Goal: Task Accomplishment & Management: Use online tool/utility

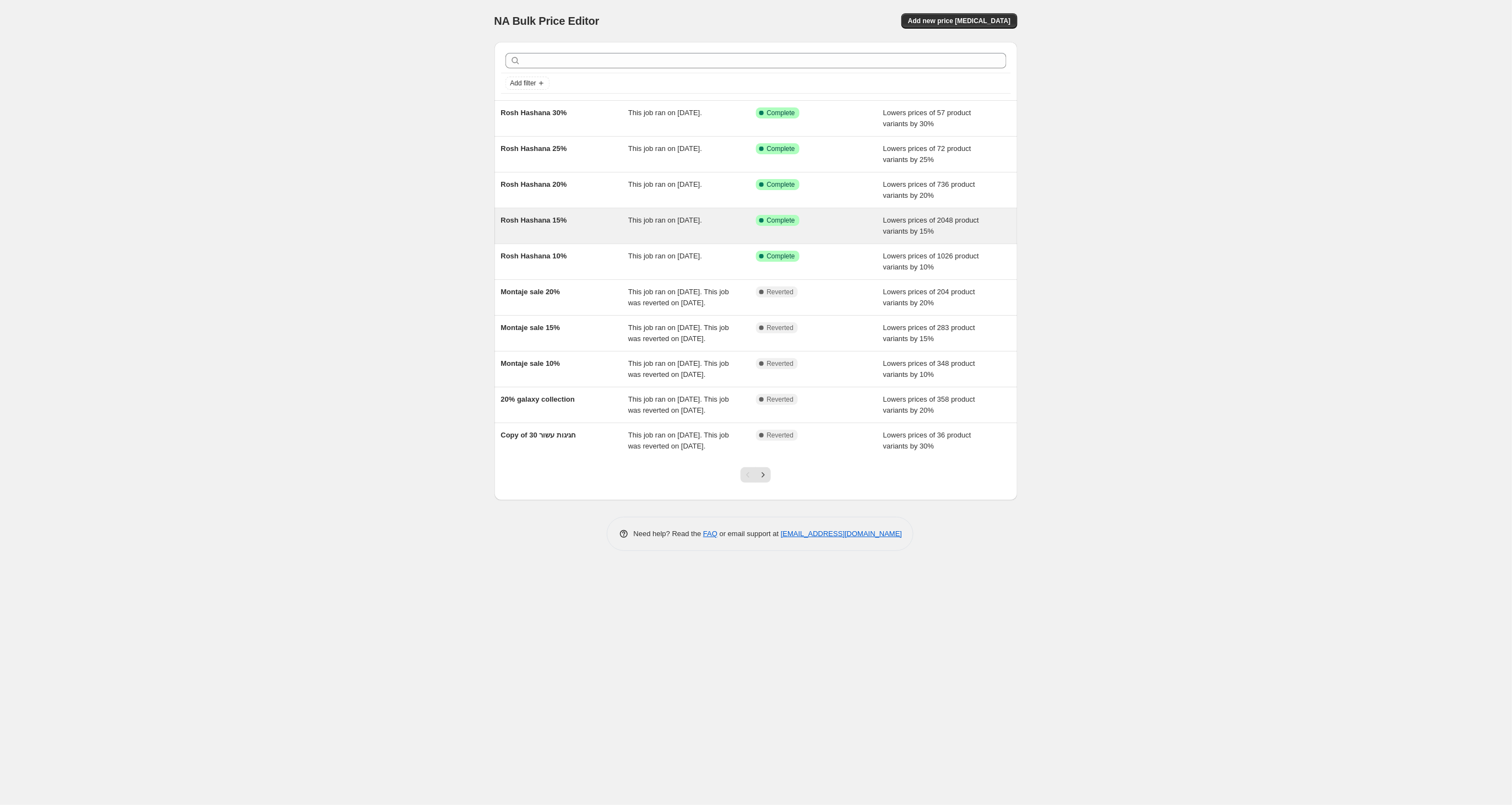
click at [555, 223] on div "Rosh Hashana 15%" at bounding box center [565, 226] width 128 height 22
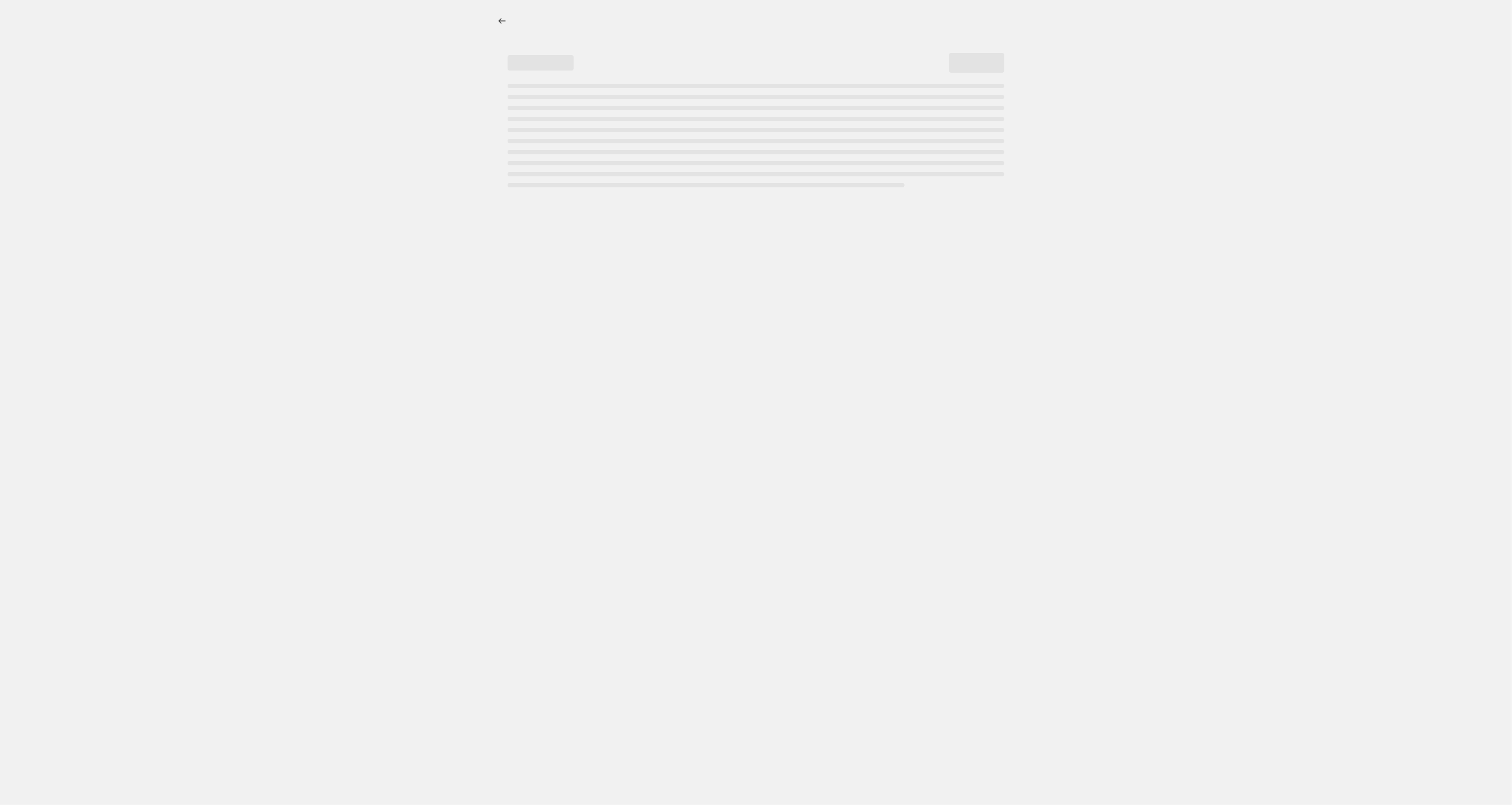
select select "percentage"
select select "tag"
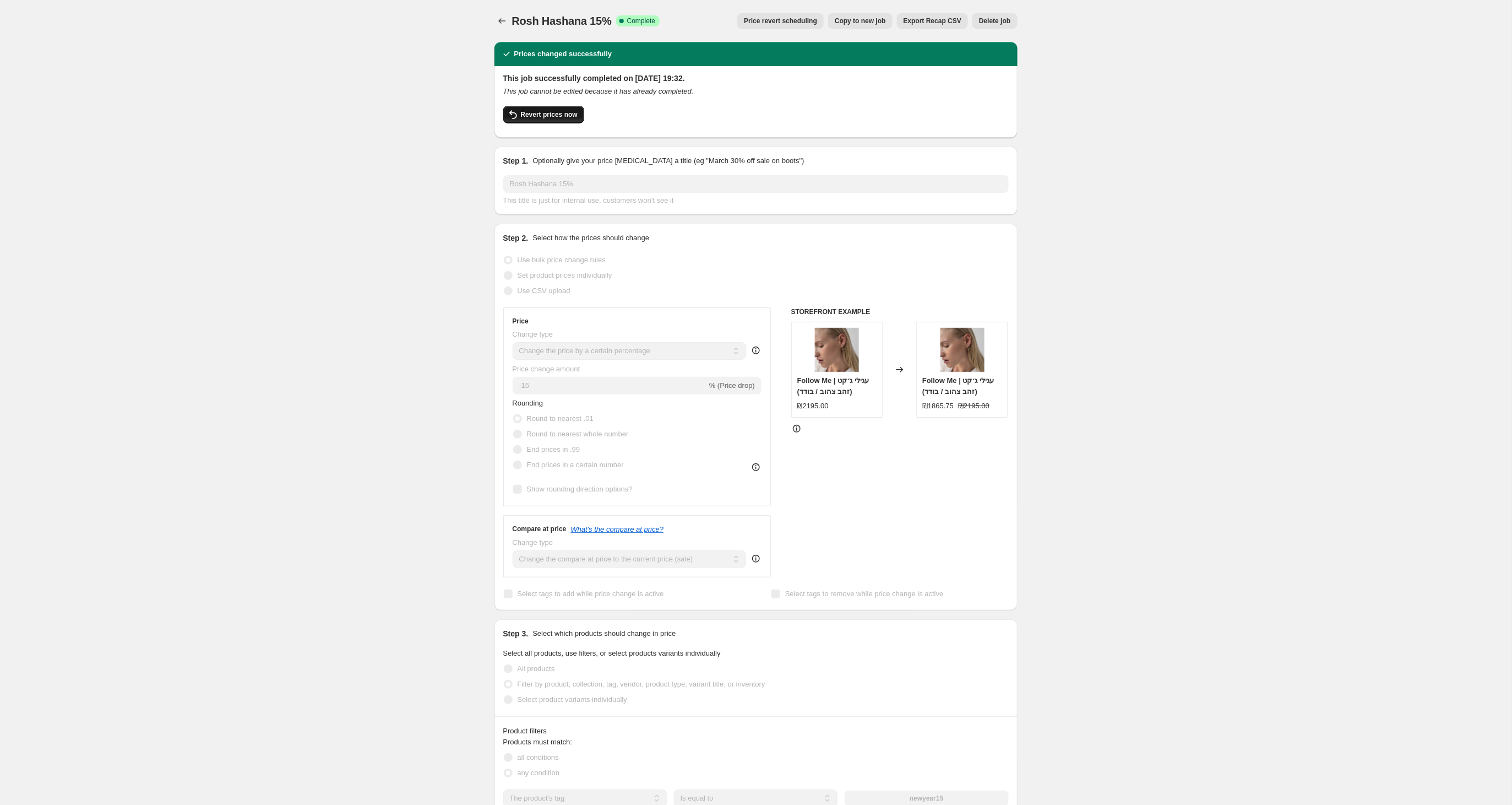
click at [573, 114] on span "Revert prices now" at bounding box center [549, 114] width 57 height 9
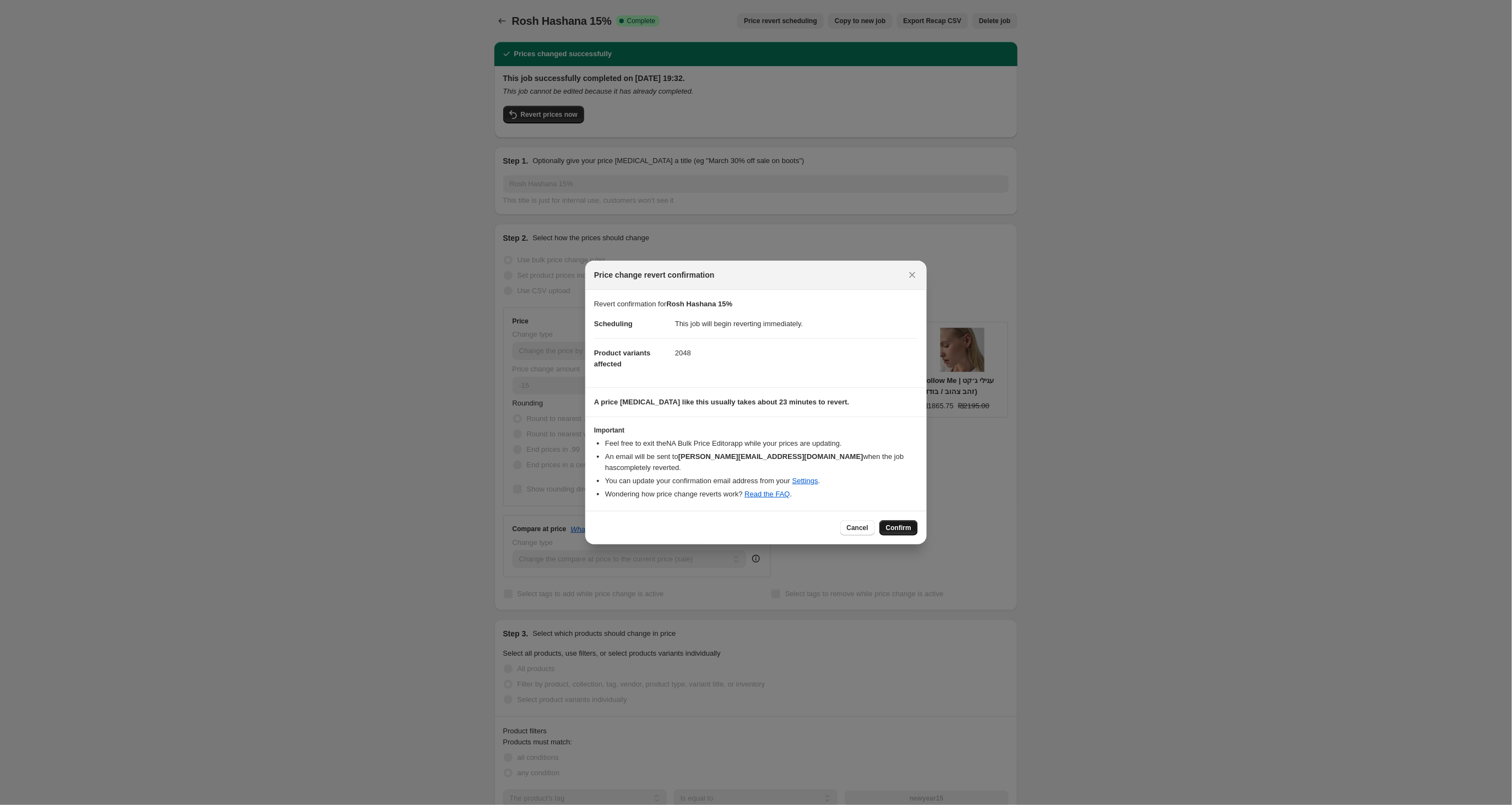
click at [903, 523] on span "Confirm" at bounding box center [898, 527] width 25 height 9
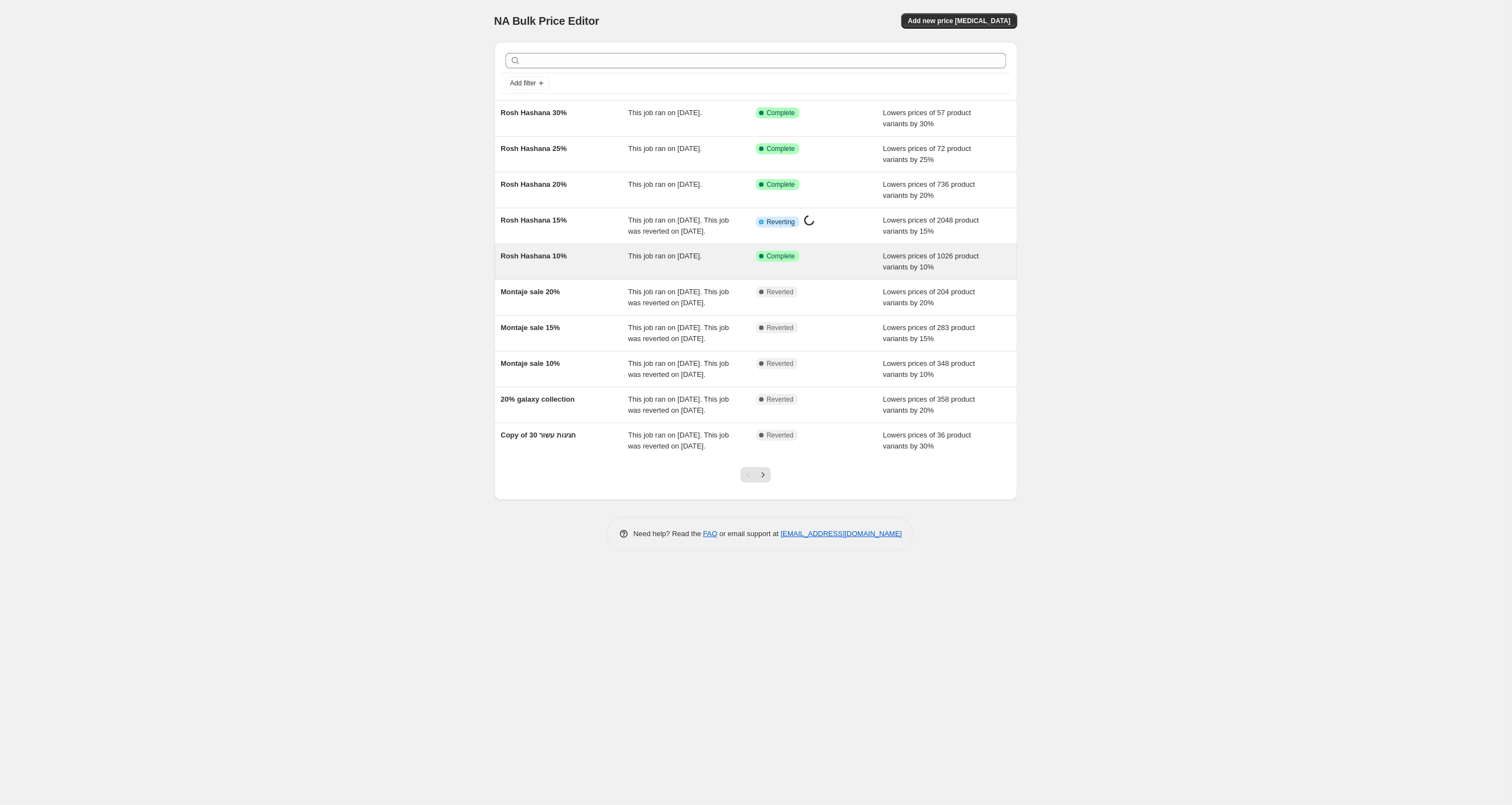
click at [547, 260] on span "Rosh Hashana 10%" at bounding box center [534, 256] width 66 height 8
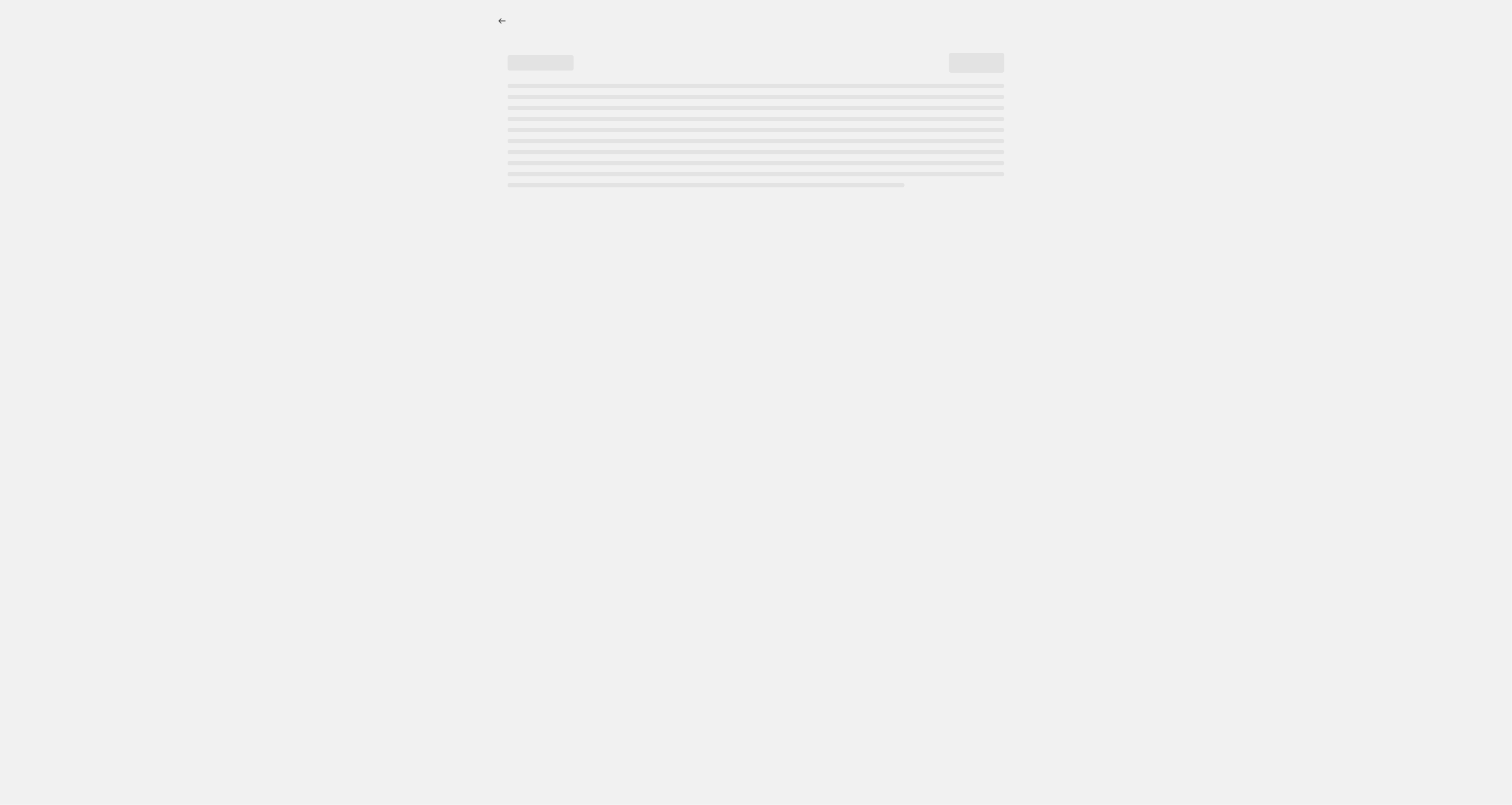
select select "percentage"
select select "tag"
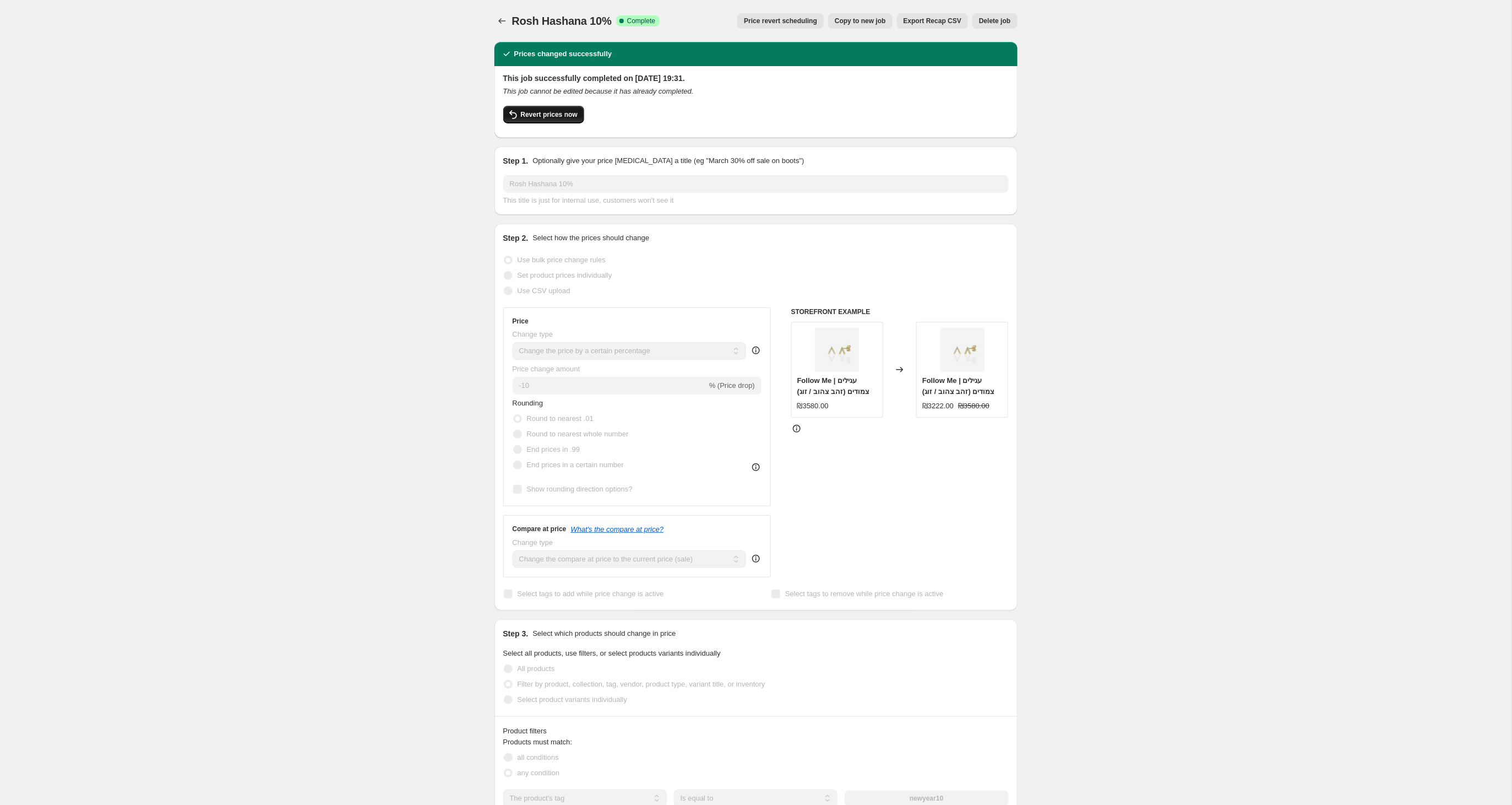
click at [565, 115] on span "Revert prices now" at bounding box center [549, 114] width 57 height 9
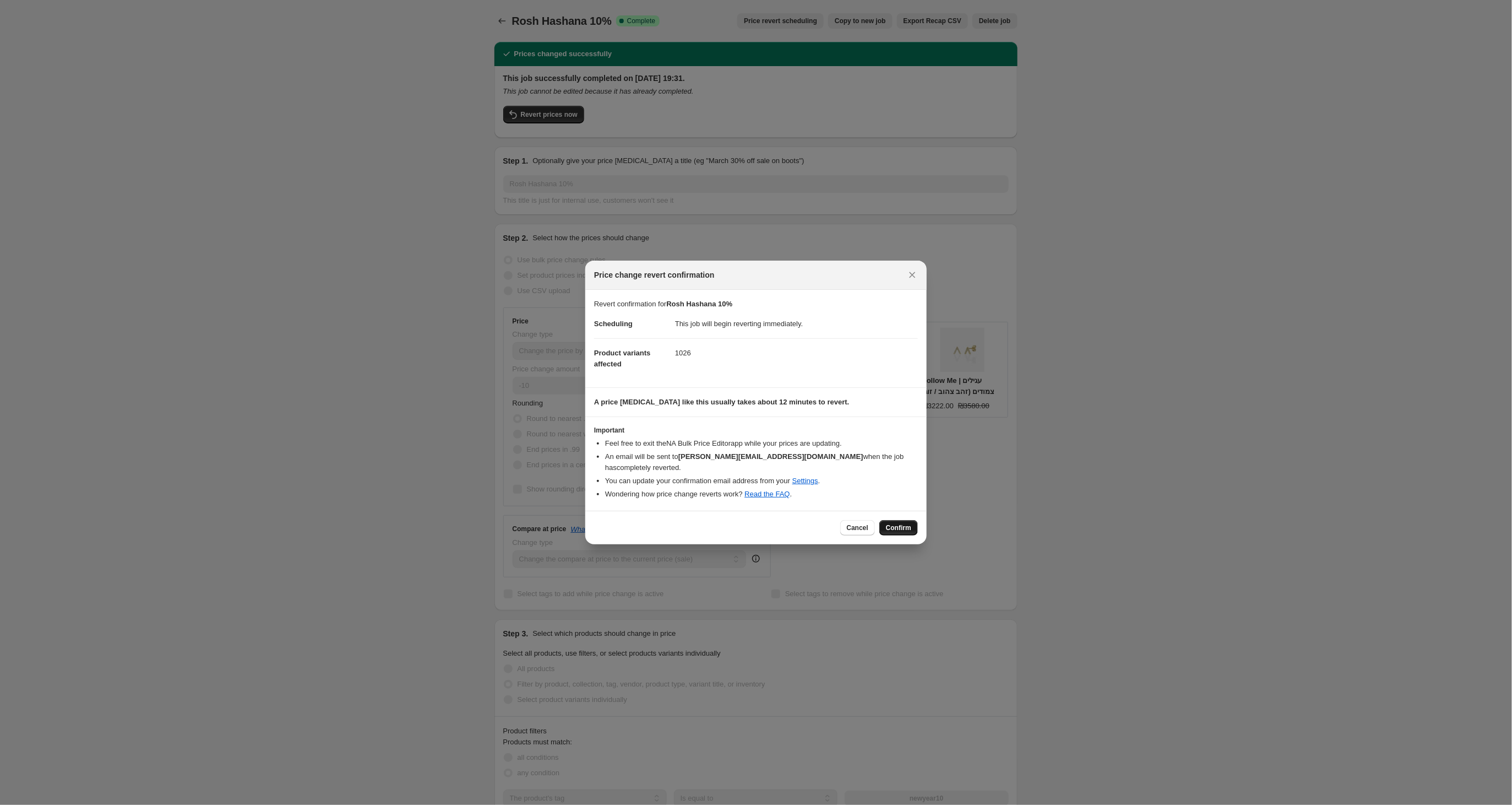
click at [903, 523] on span "Confirm" at bounding box center [898, 527] width 25 height 9
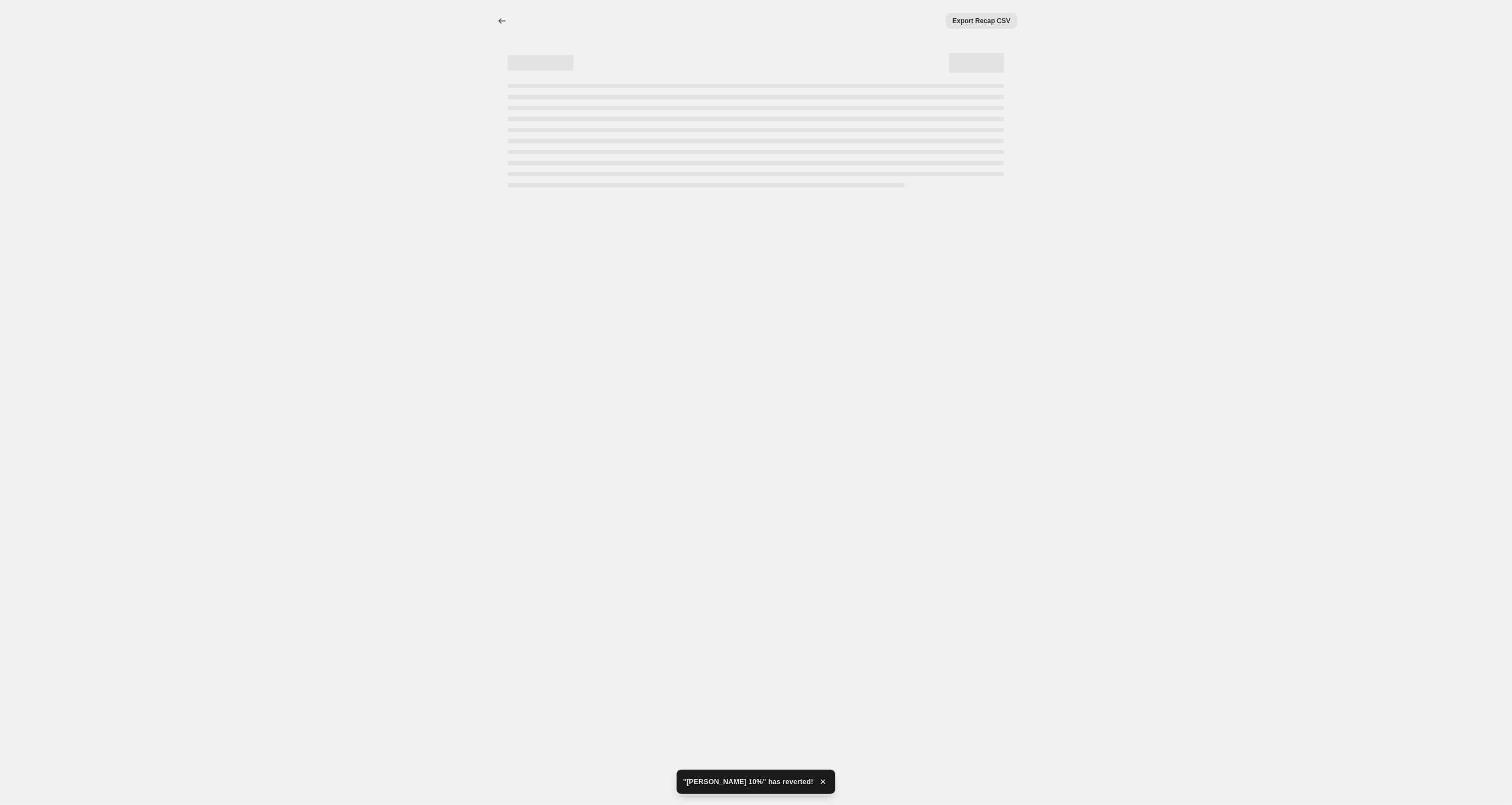
select select "percentage"
select select "tag"
select select "percentage"
select select "tag"
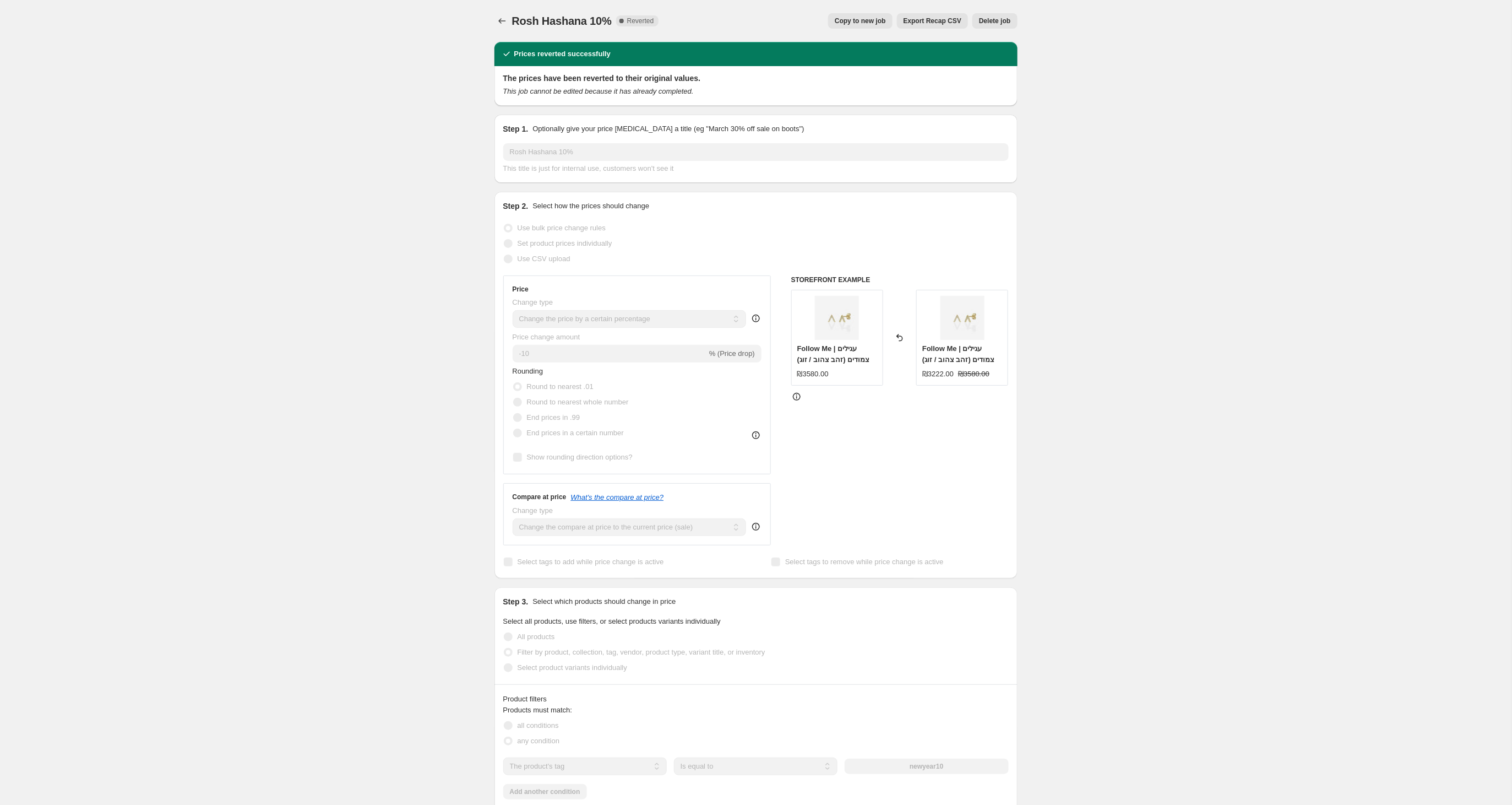
click at [861, 19] on span "Copy to new job" at bounding box center [860, 21] width 51 height 9
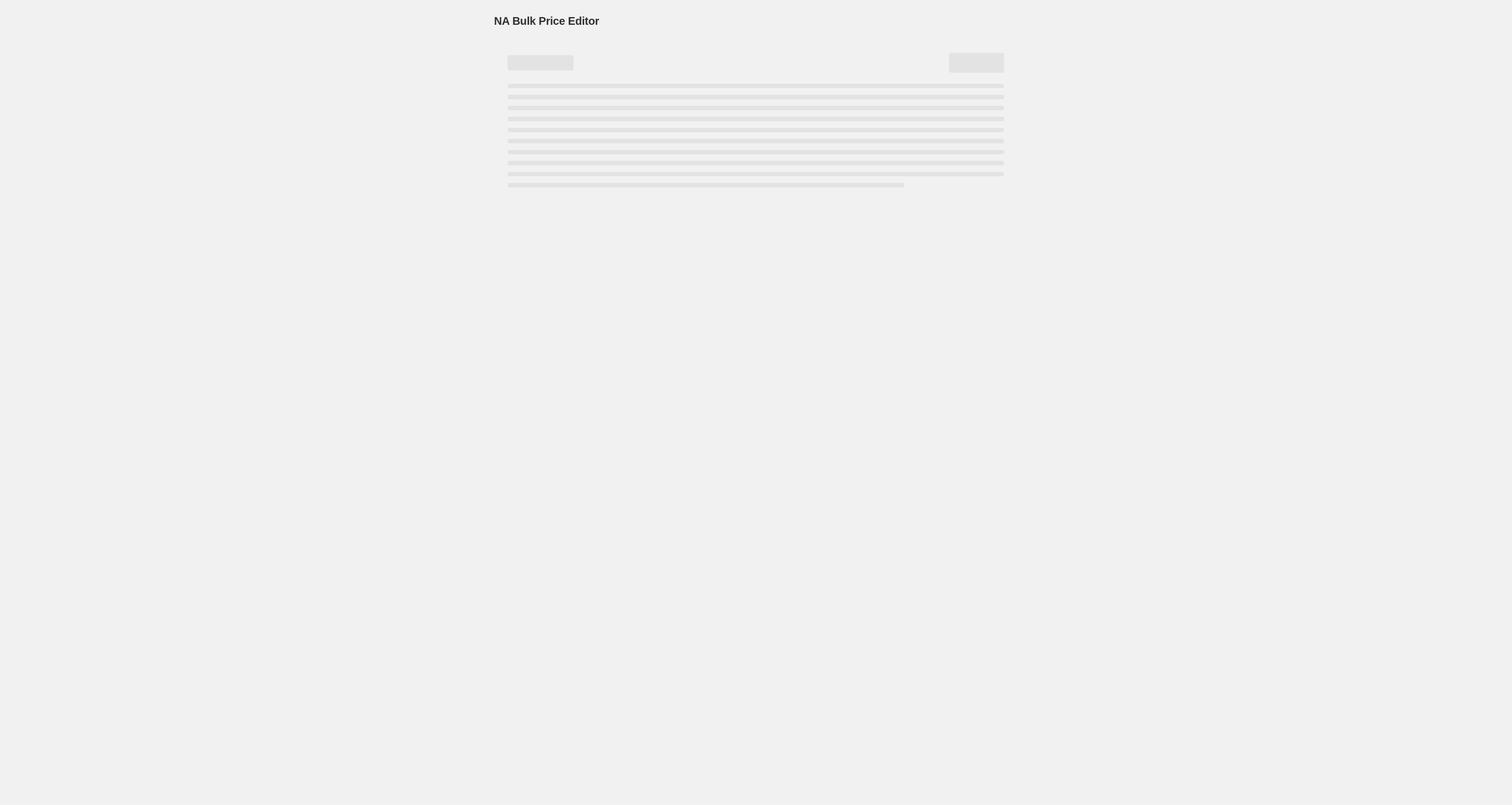
select select "percentage"
select select "tag"
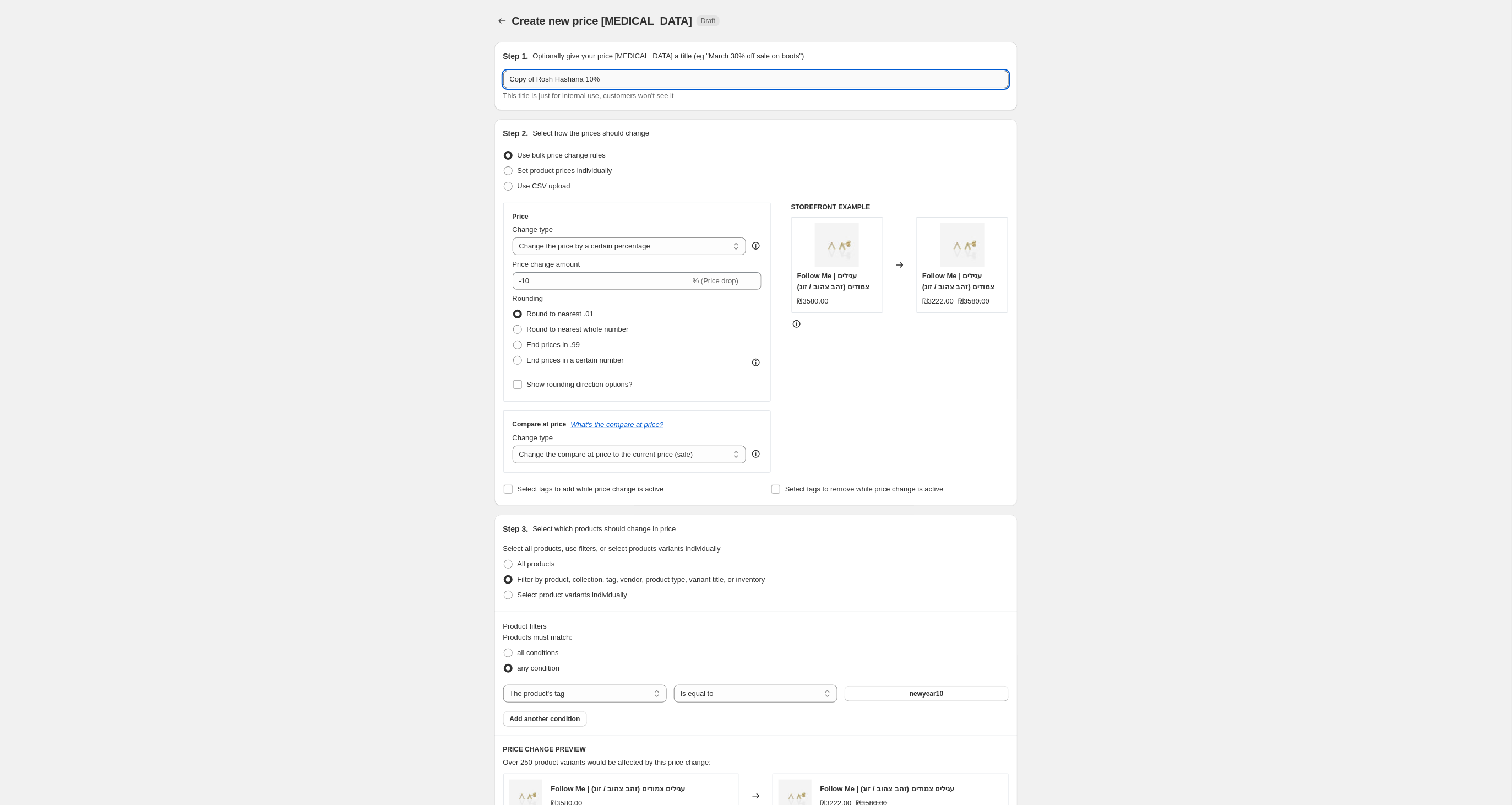
click at [529, 82] on input "Copy of Rosh Hashana 10%" at bounding box center [755, 79] width 505 height 18
drag, startPoint x: 538, startPoint y: 82, endPoint x: 512, endPoint y: 82, distance: 26.0
click at [512, 82] on input "Copy of Rosh Hashana 10%" at bounding box center [755, 79] width 505 height 18
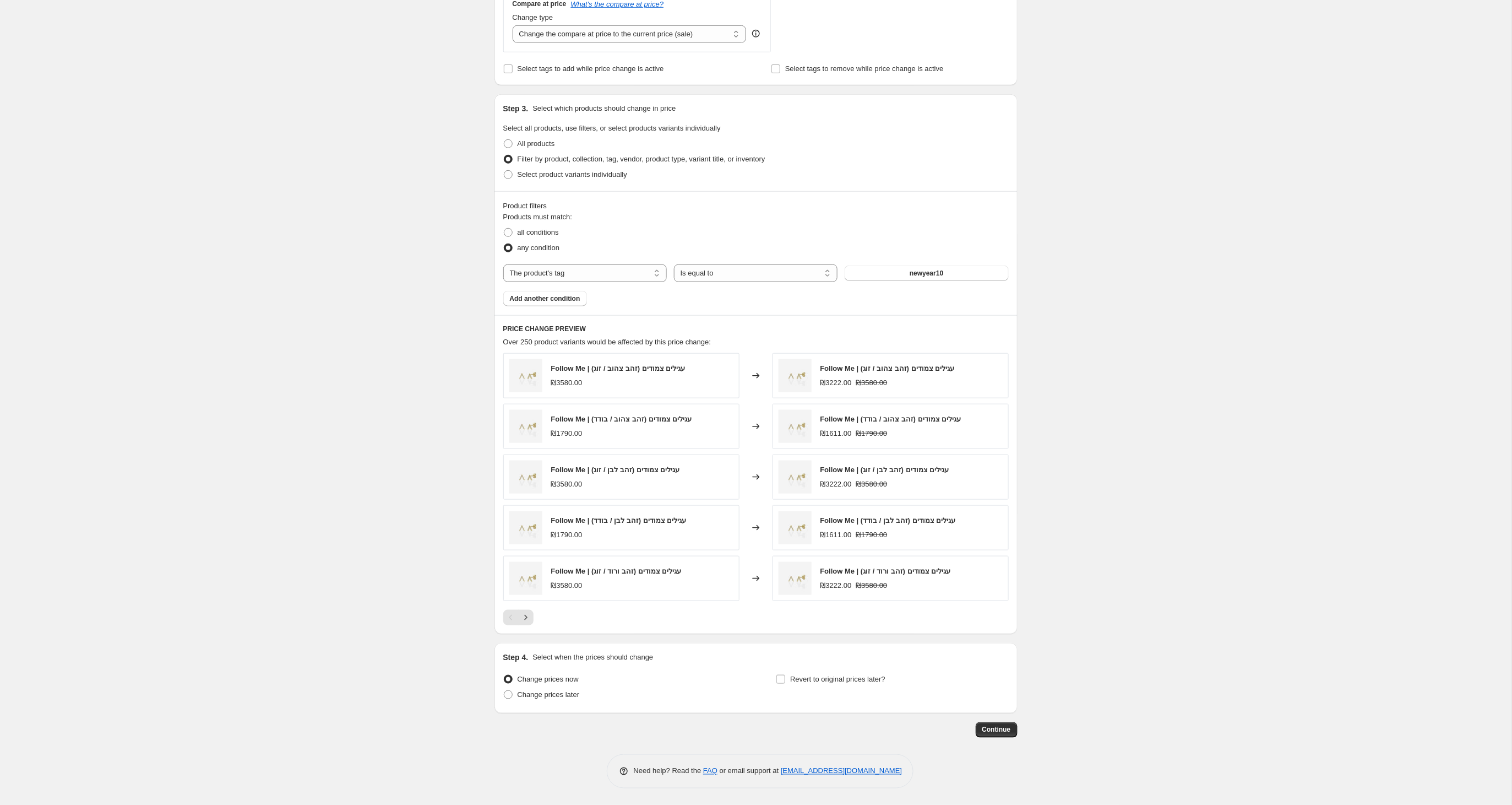
scroll to position [423, 0]
type input "Rosh Hashana 10%"
click at [1004, 734] on span "Continue" at bounding box center [997, 729] width 29 height 9
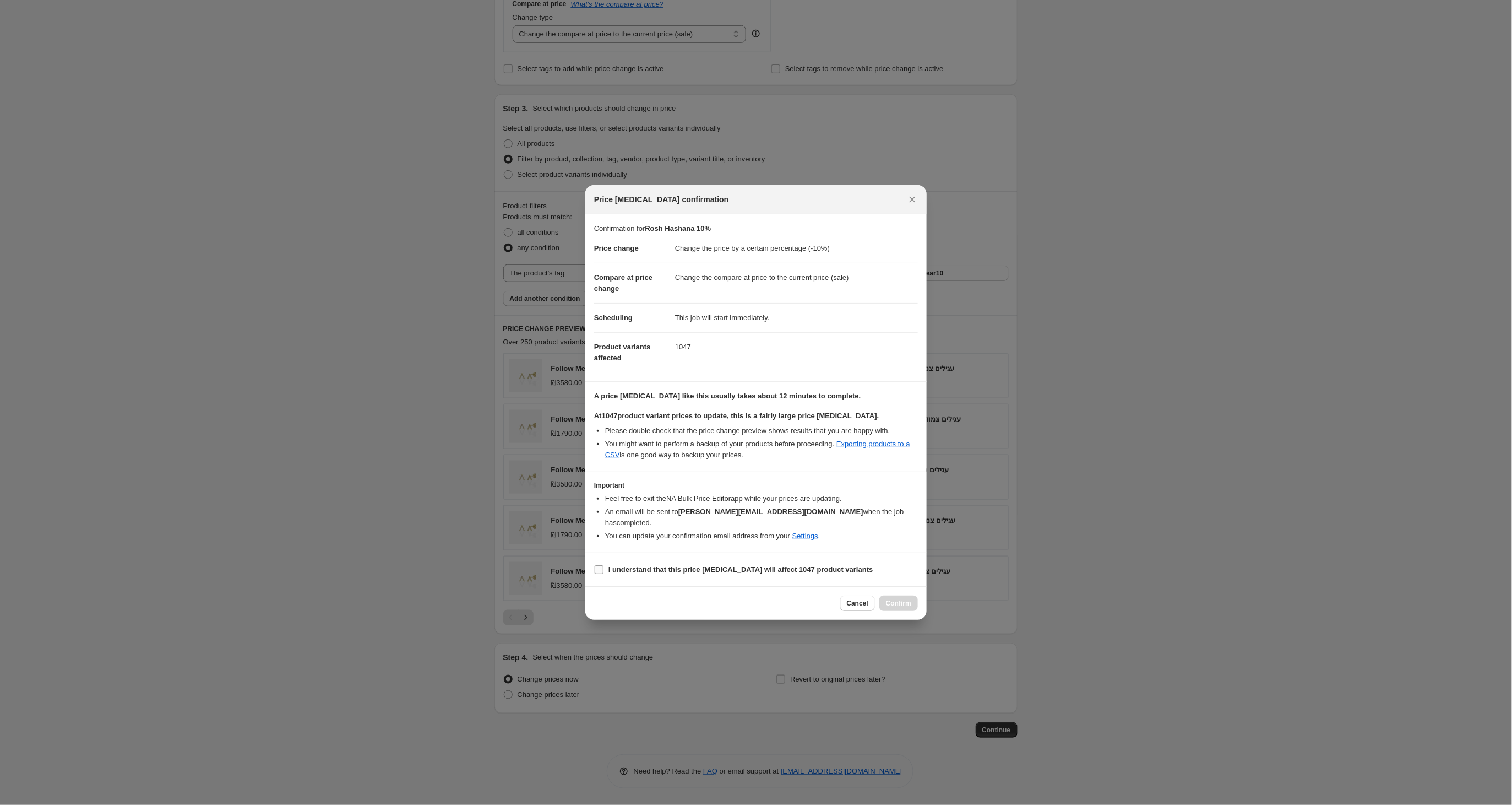
click at [595, 568] on input "I understand that this price change job will affect 1047 product variants" at bounding box center [599, 569] width 9 height 9
checkbox input "true"
click at [902, 601] on span "Confirm" at bounding box center [898, 603] width 25 height 9
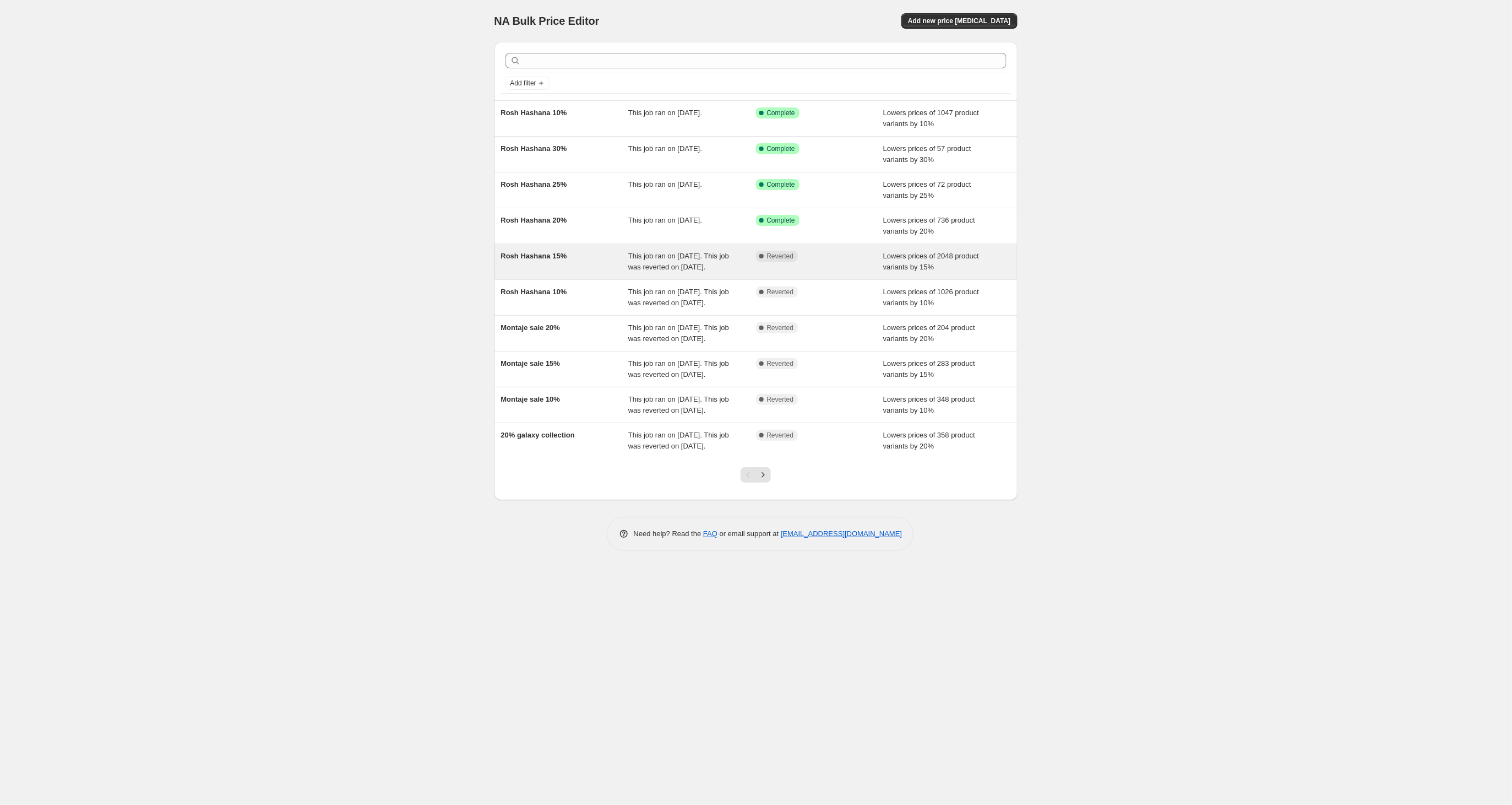
click at [583, 264] on div "Rosh Hashana 15%" at bounding box center [565, 262] width 128 height 22
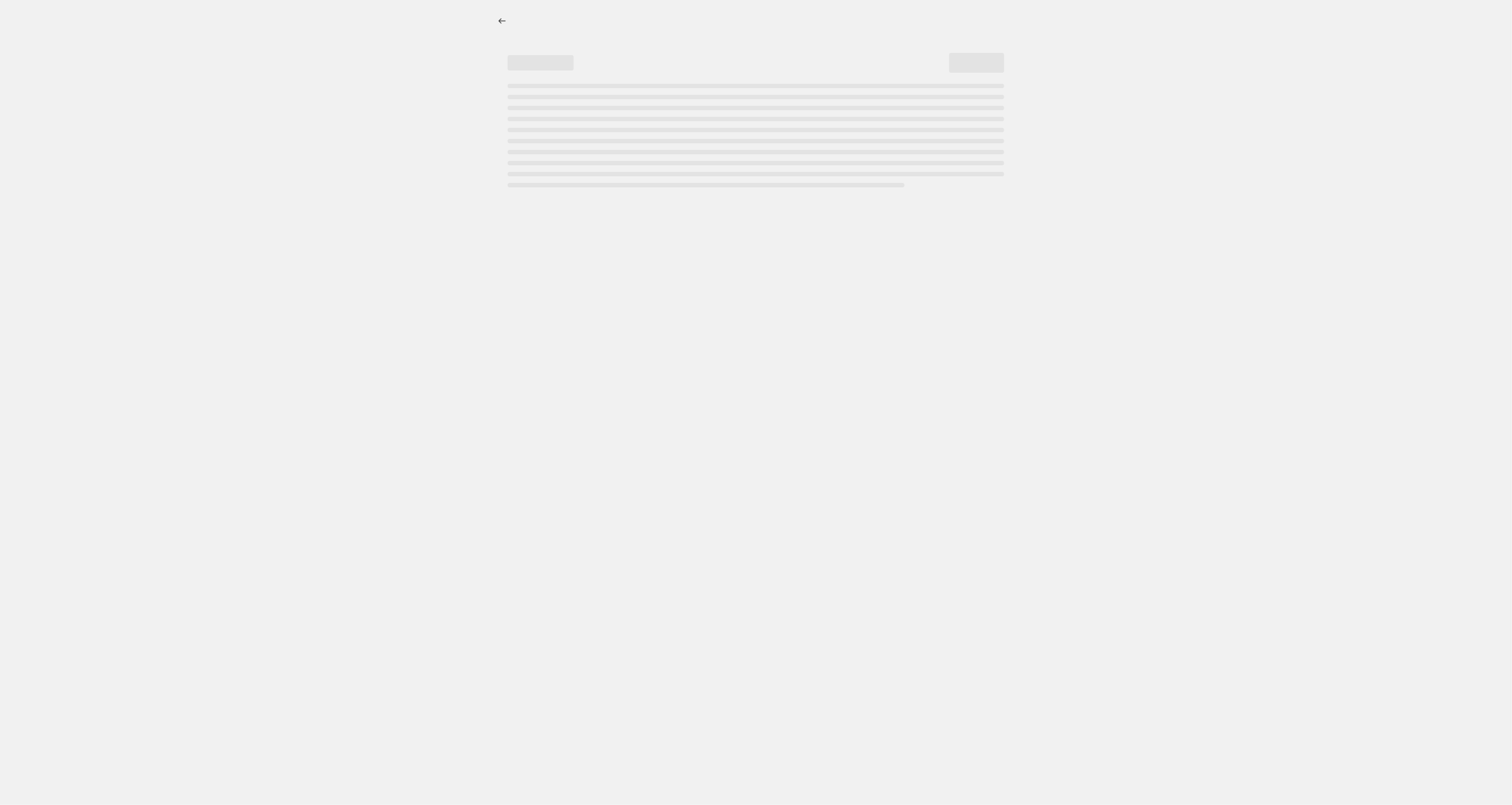
select select "percentage"
select select "tag"
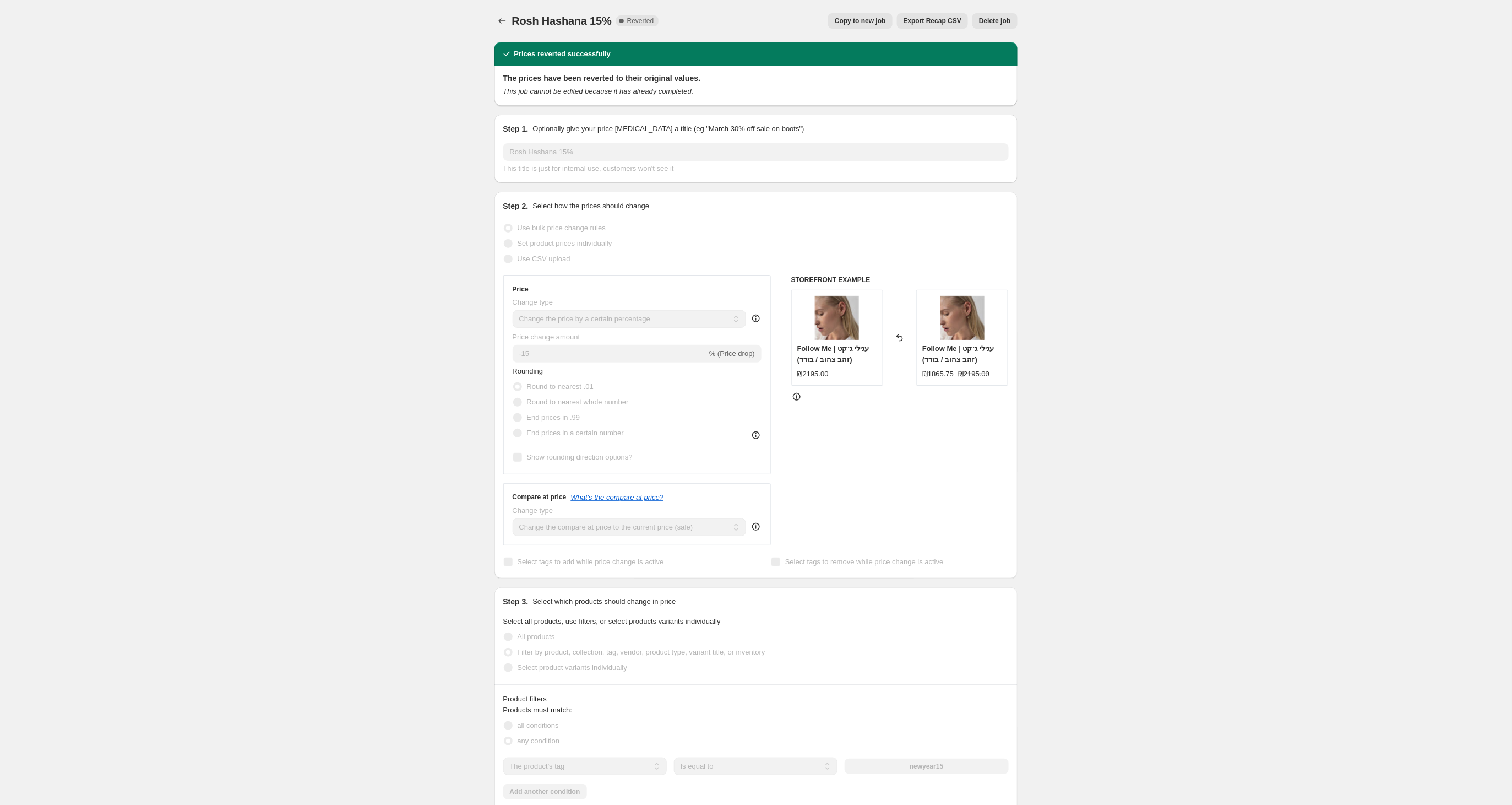
click at [848, 24] on span "Copy to new job" at bounding box center [860, 21] width 51 height 9
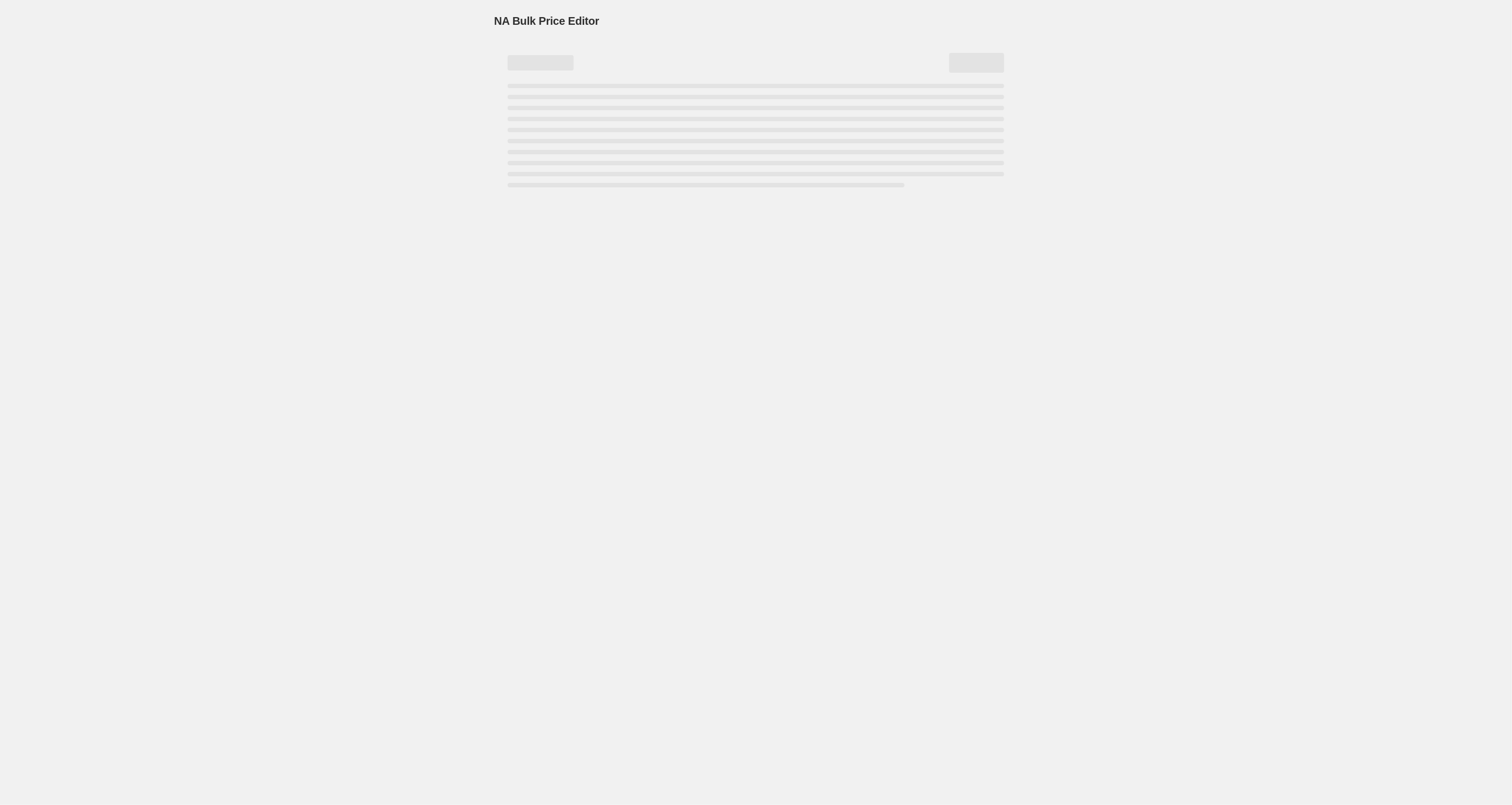
select select "percentage"
select select "tag"
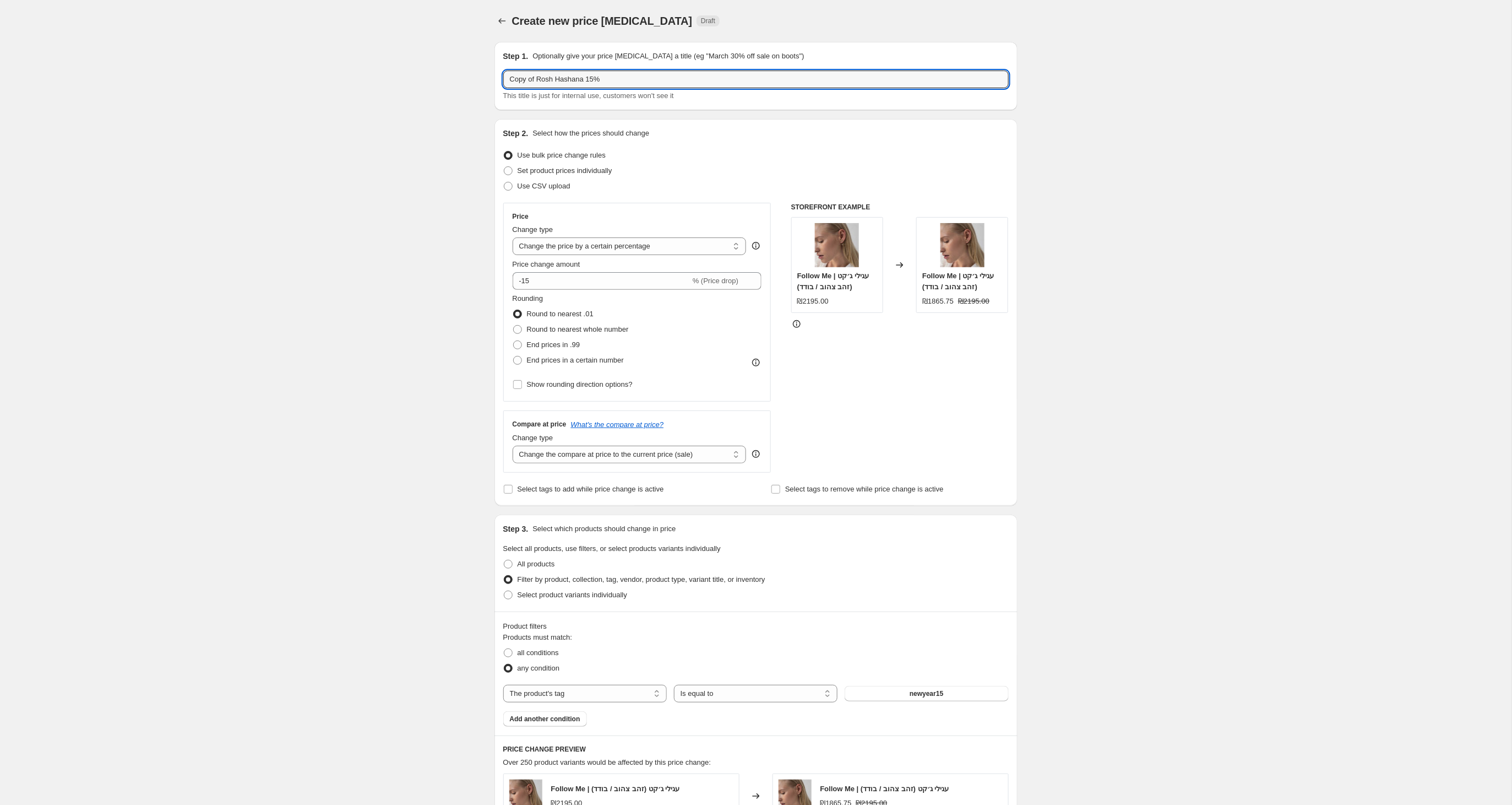
drag, startPoint x: 538, startPoint y: 79, endPoint x: 498, endPoint y: 80, distance: 40.0
click at [498, 80] on div "Step 1. Optionally give your price change job a title (eg "March 30% off sale o…" at bounding box center [755, 76] width 523 height 68
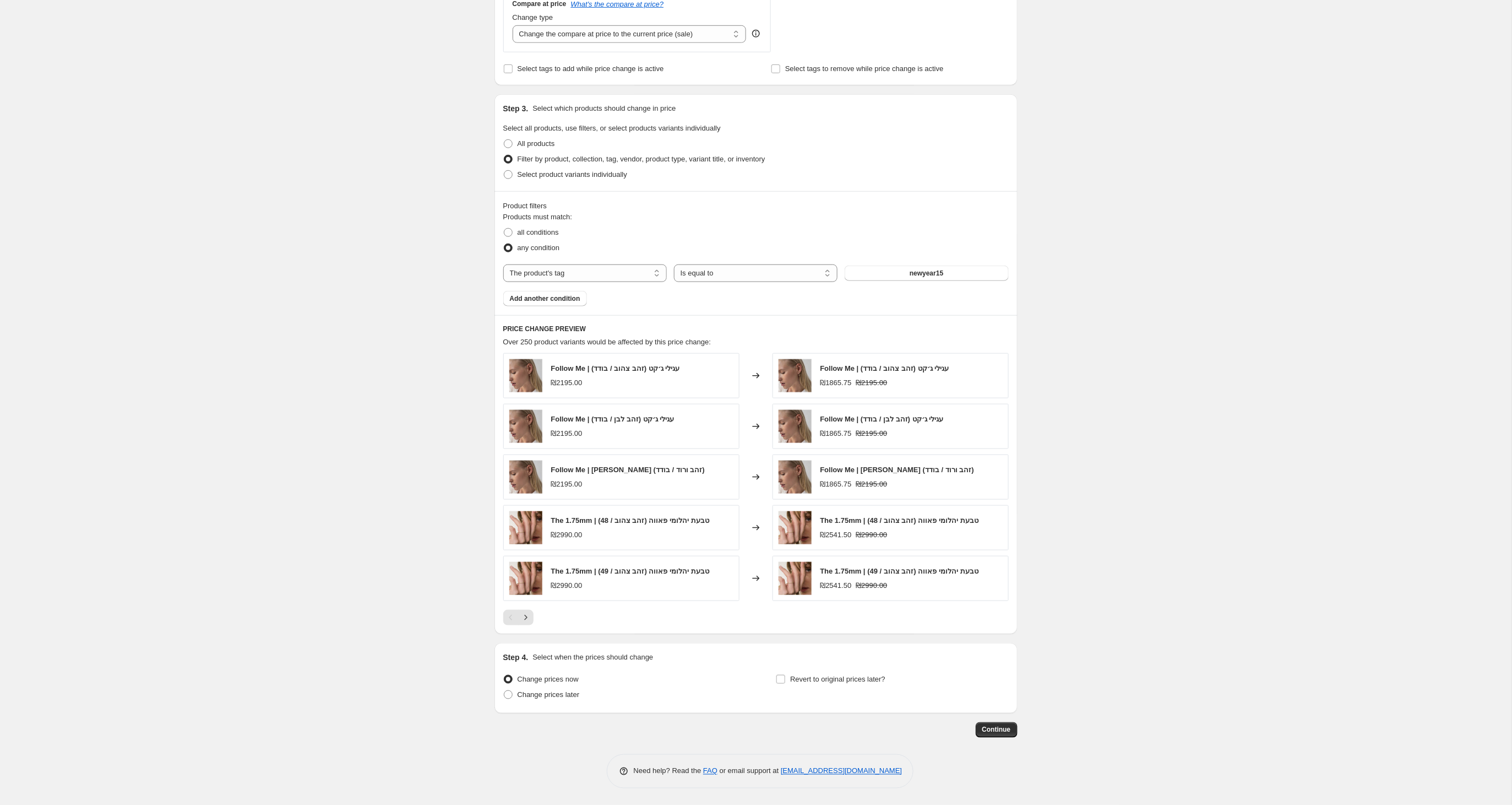
scroll to position [423, 0]
type input "Rosh Hashana 15%"
click at [978, 729] on button "Continue" at bounding box center [996, 730] width 42 height 15
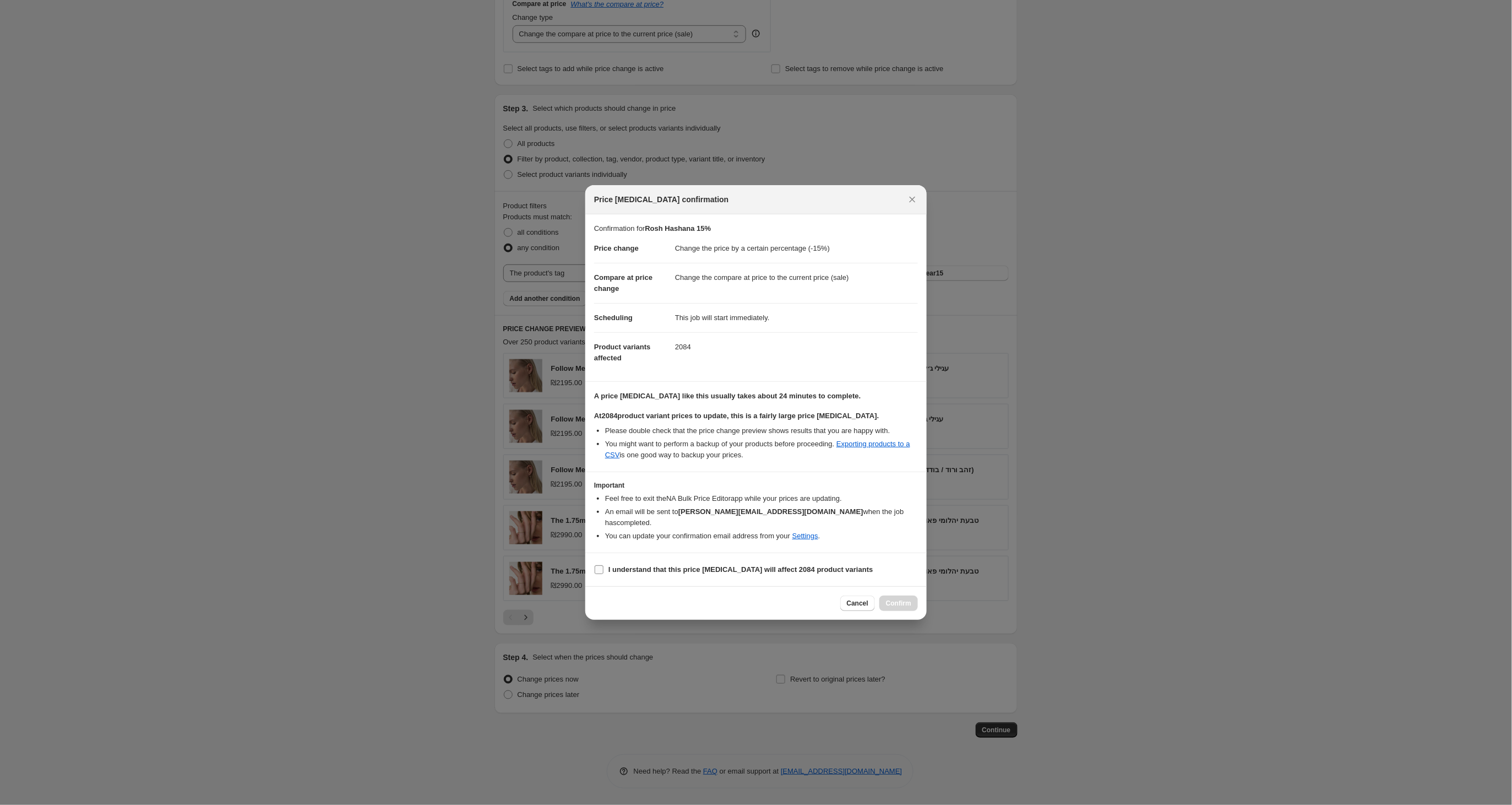
click at [605, 569] on label "I understand that this price change job will affect 2084 product variants" at bounding box center [734, 570] width 279 height 15
click at [603, 569] on input "I understand that this price change job will affect 2084 product variants" at bounding box center [599, 569] width 9 height 9
checkbox input "true"
click at [897, 602] on span "Confirm" at bounding box center [898, 603] width 25 height 9
